Goal: Navigation & Orientation: Find specific page/section

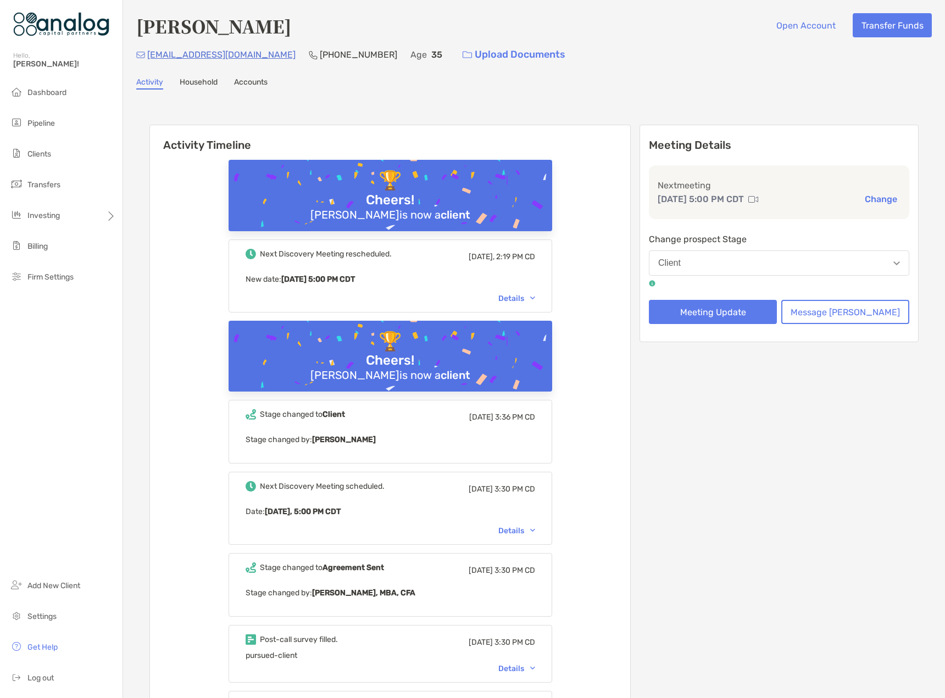
scroll to position [1208, 0]
